Goal: Transaction & Acquisition: Subscribe to service/newsletter

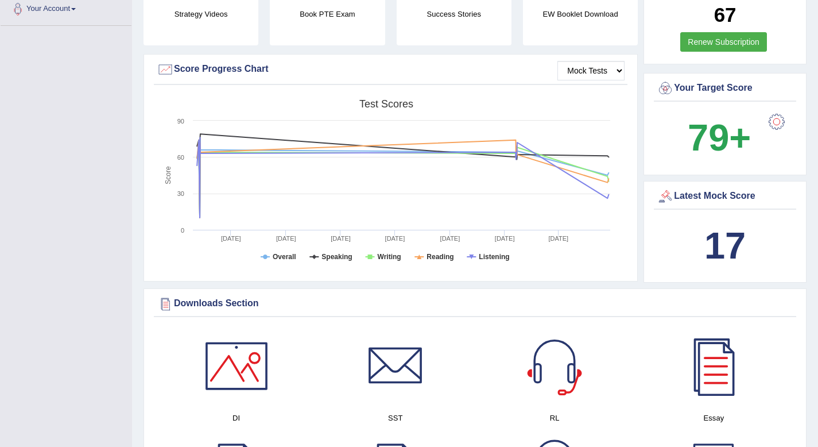
scroll to position [308, 0]
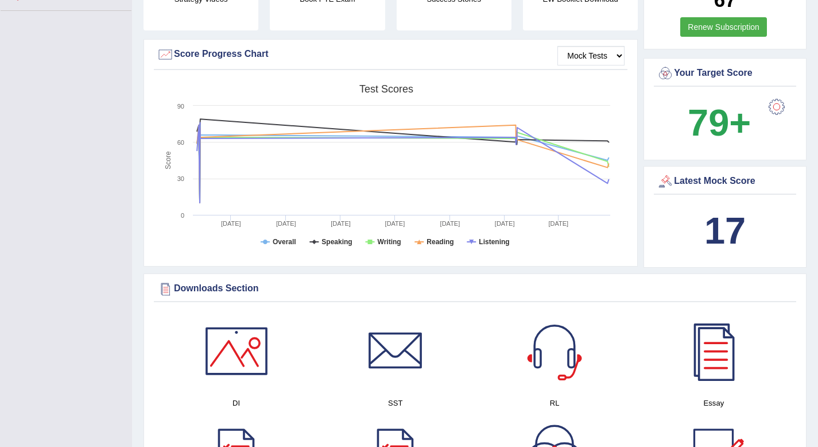
click at [689, 181] on div "Latest Mock Score" at bounding box center [725, 181] width 137 height 17
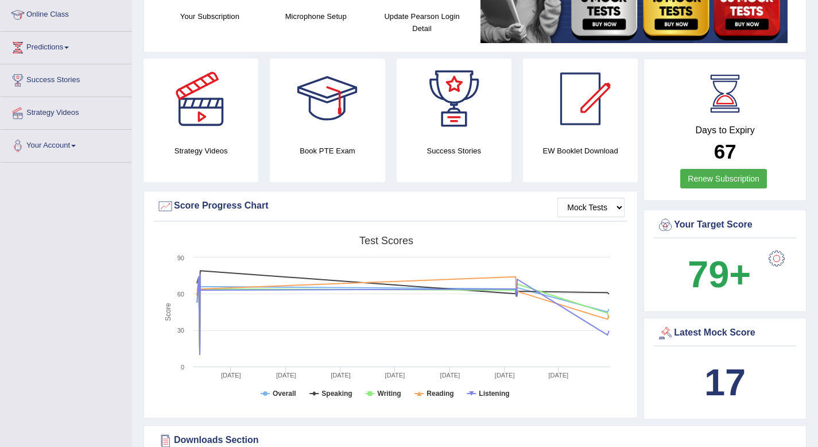
scroll to position [0, 0]
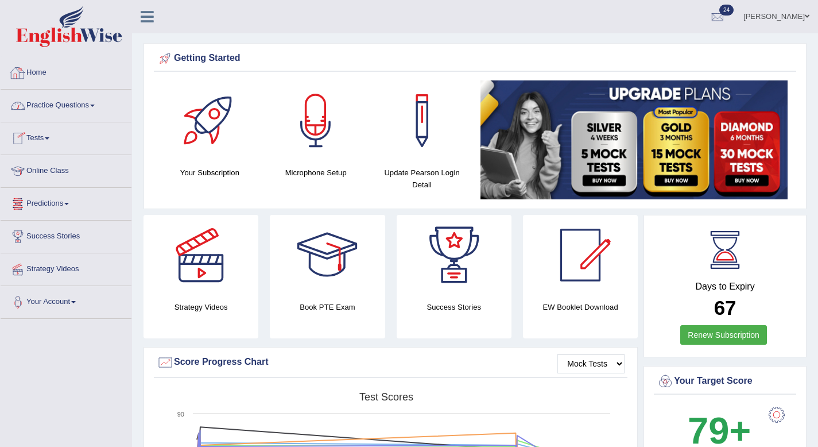
click at [40, 71] on link "Home" at bounding box center [66, 71] width 131 height 29
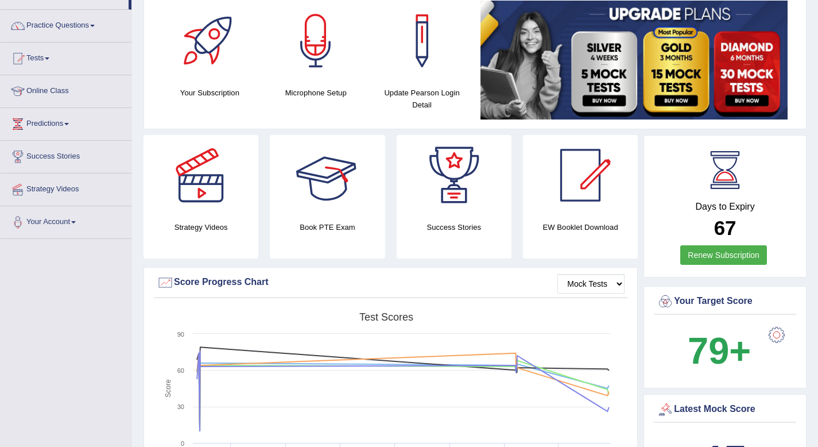
scroll to position [75, 0]
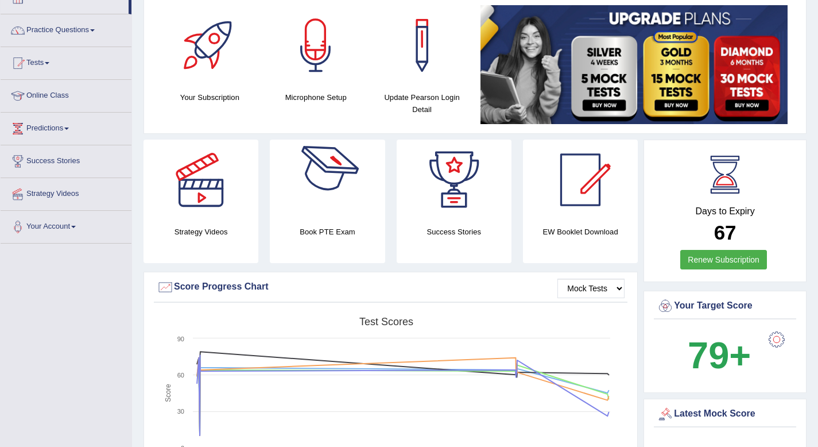
click at [330, 206] on div at bounding box center [327, 180] width 80 height 80
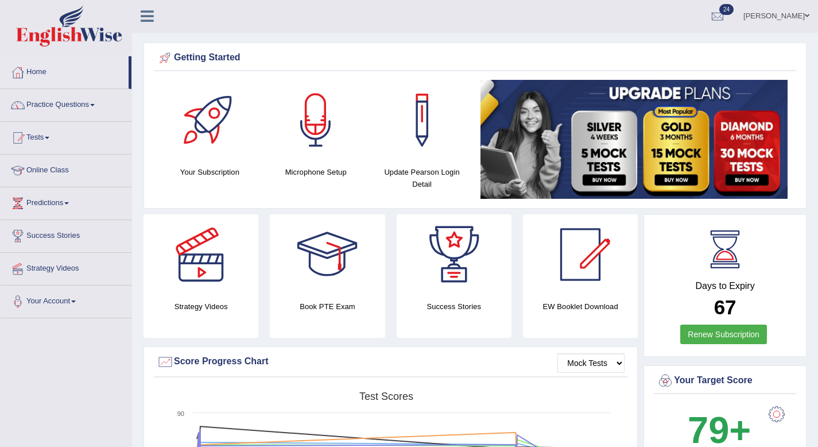
scroll to position [0, 0]
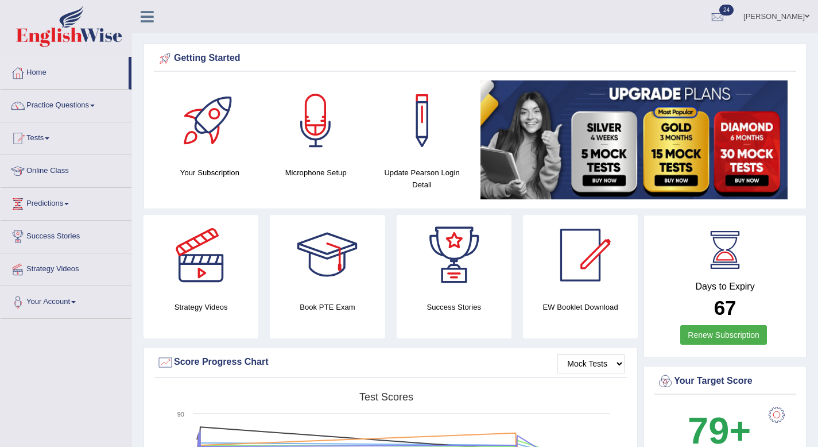
click at [606, 178] on img at bounding box center [634, 139] width 307 height 119
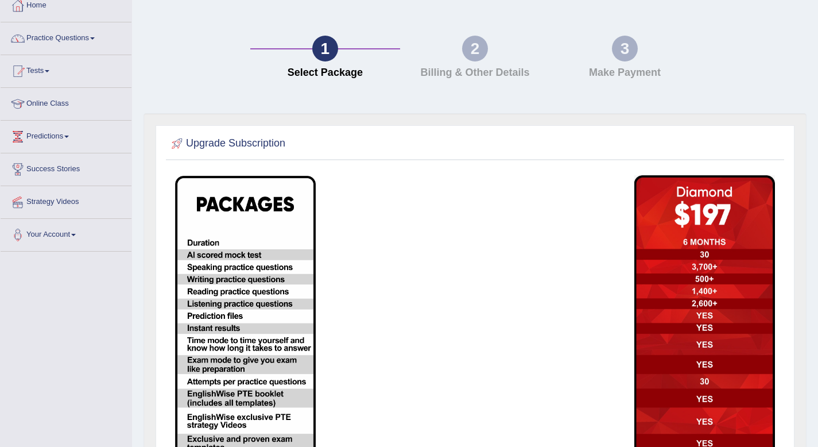
scroll to position [201, 0]
